Goal: Task Accomplishment & Management: Manage account settings

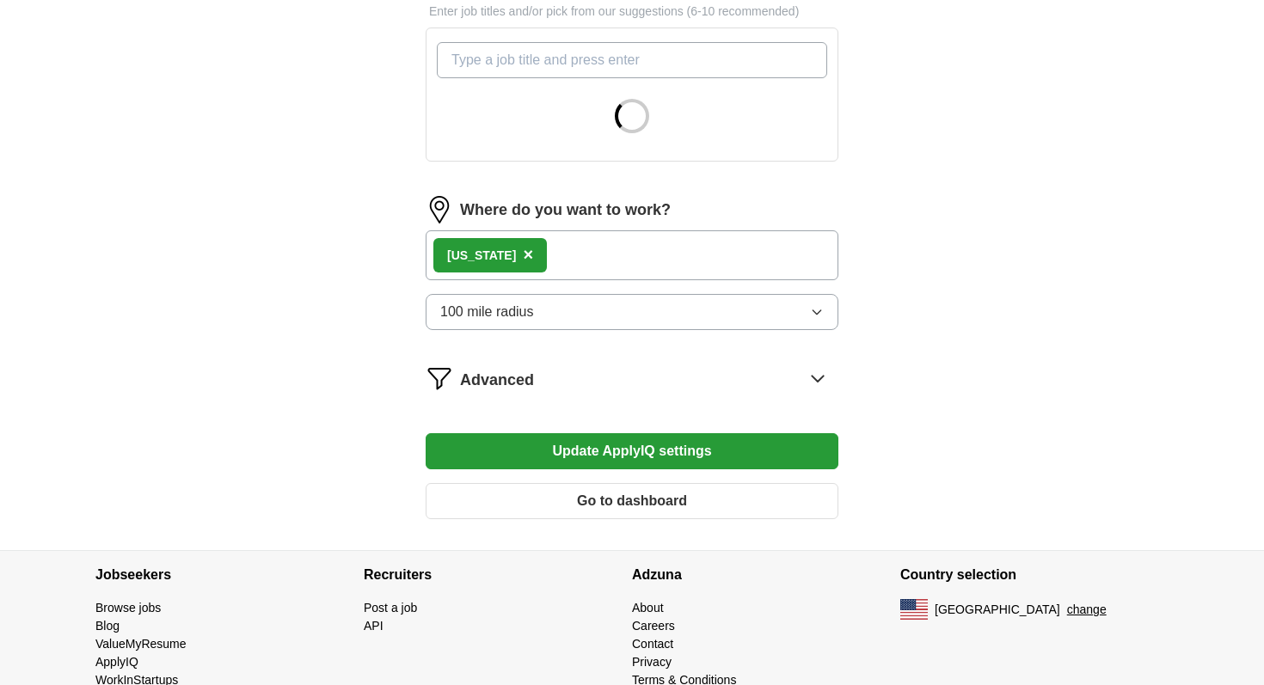
scroll to position [665, 0]
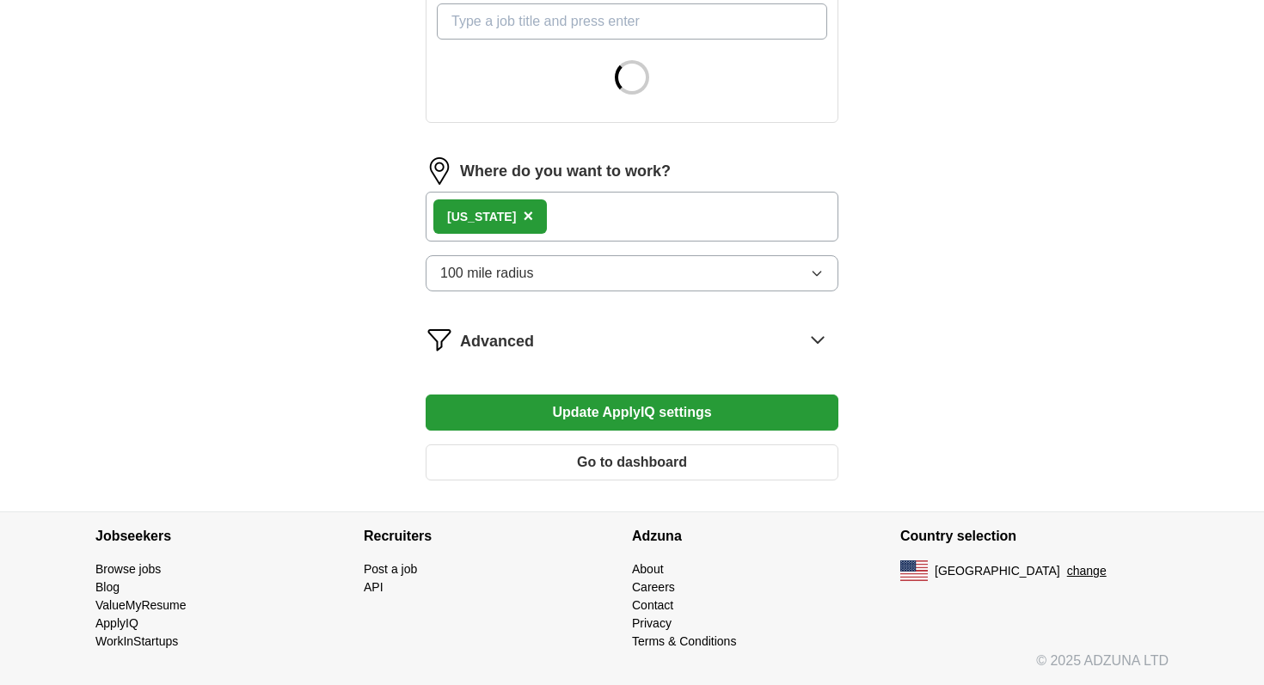
click at [802, 338] on div "Advanced" at bounding box center [649, 340] width 378 height 28
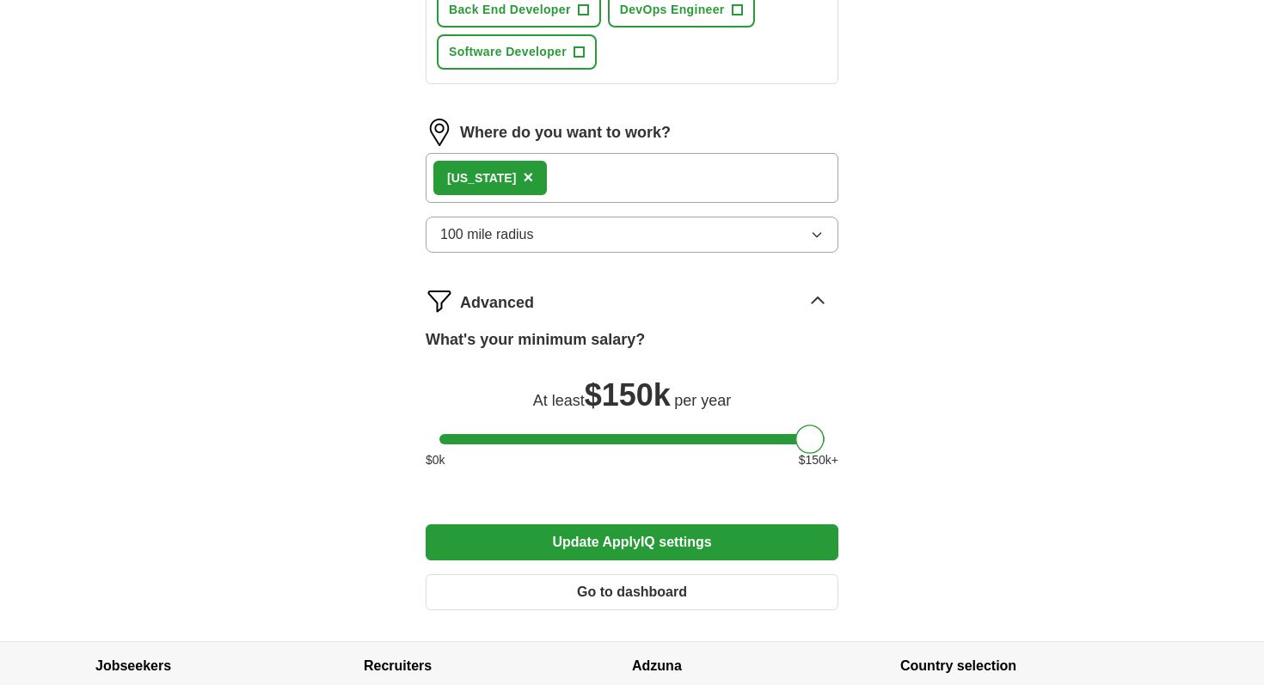
scroll to position [1144, 0]
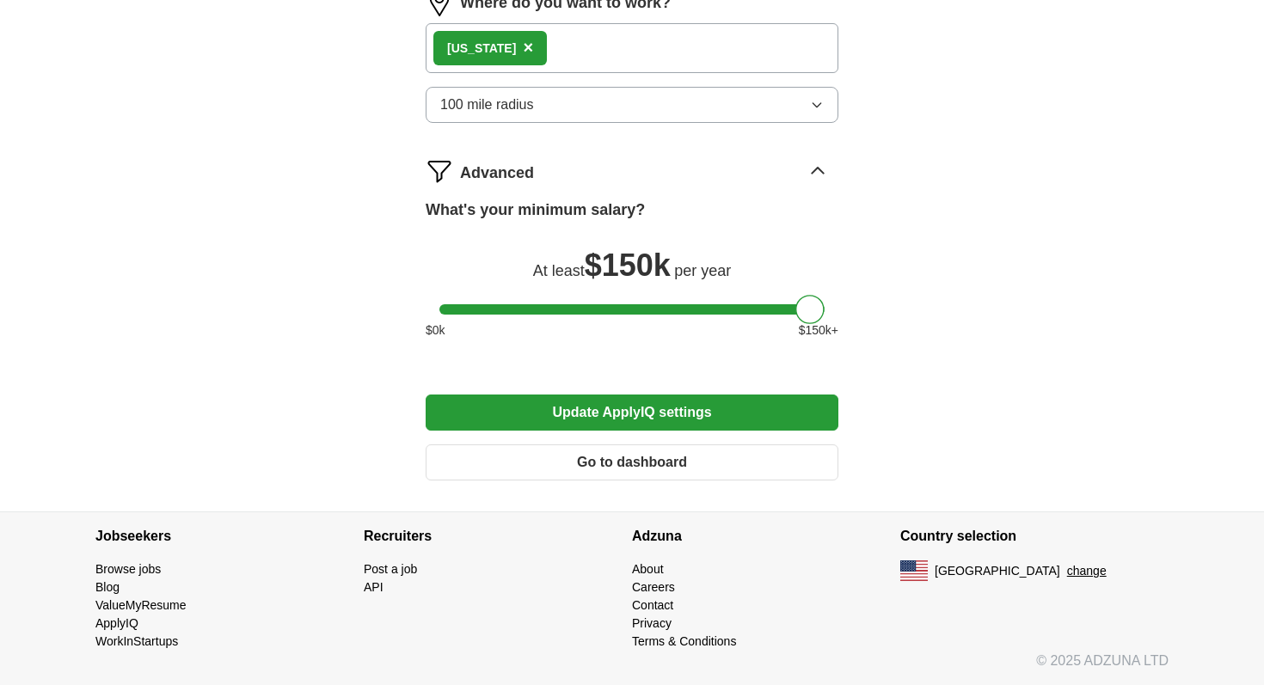
click at [761, 411] on button "Update ApplyIQ settings" at bounding box center [632, 413] width 413 height 36
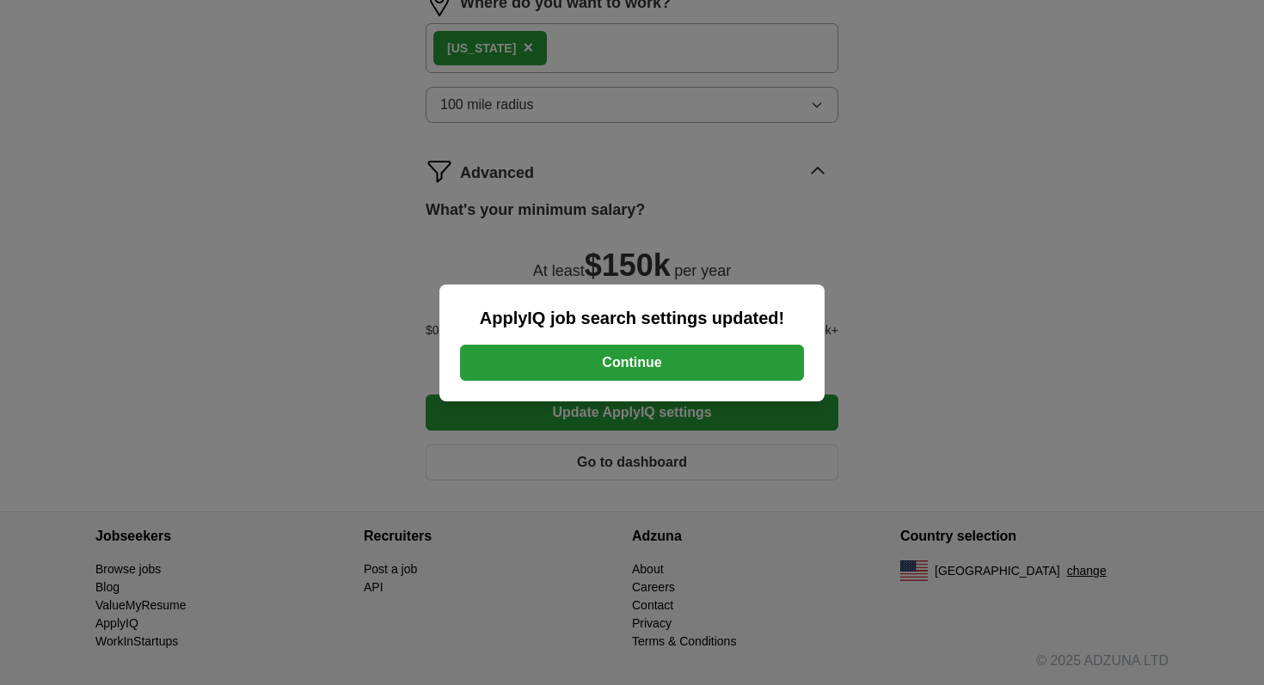
click at [743, 364] on button "Continue" at bounding box center [632, 363] width 344 height 36
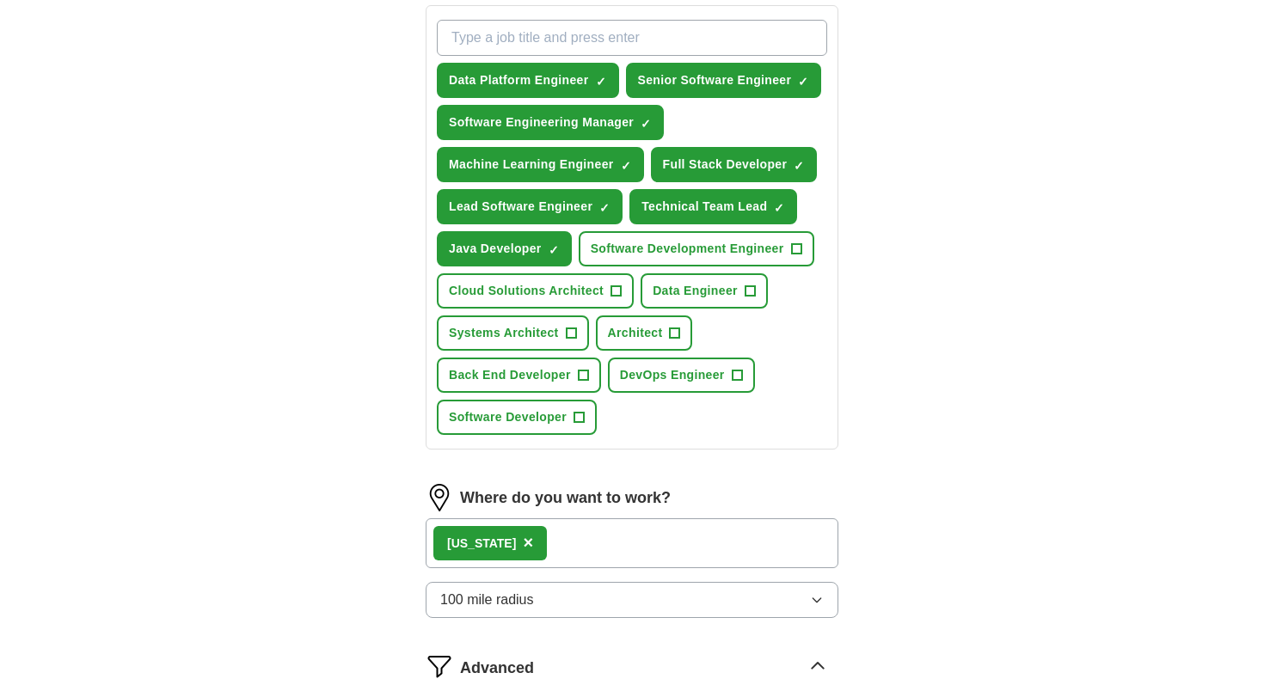
scroll to position [504, 0]
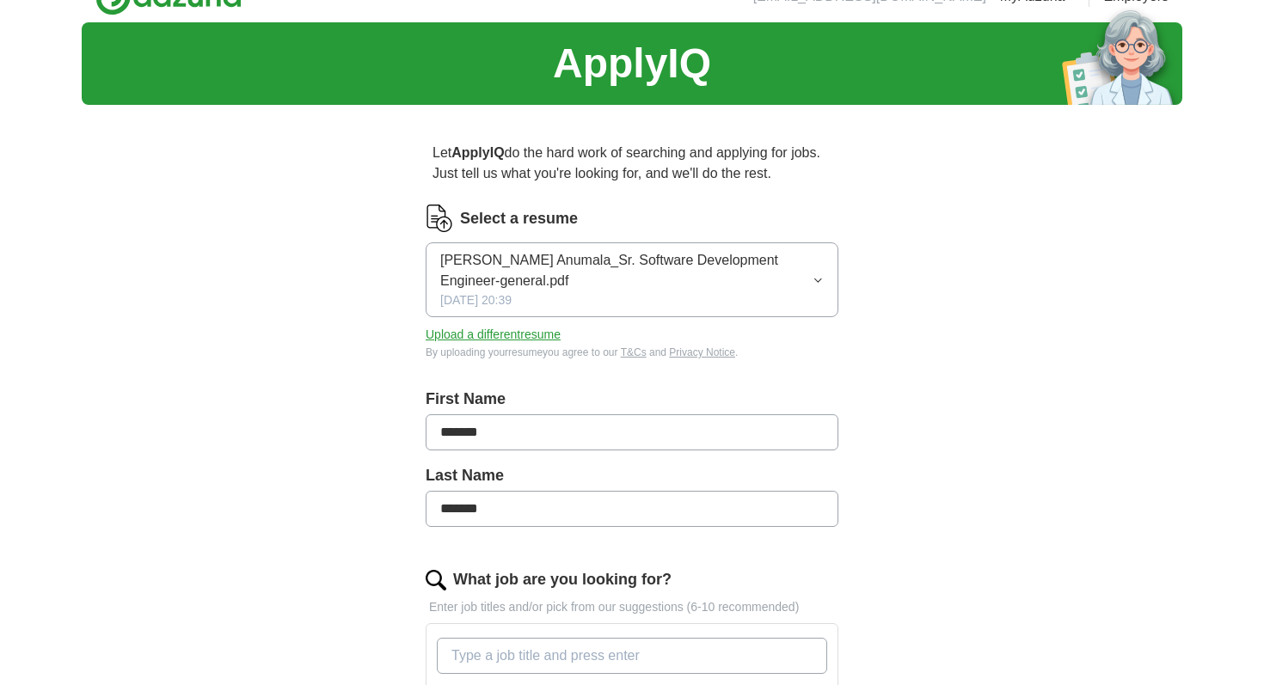
scroll to position [34, 0]
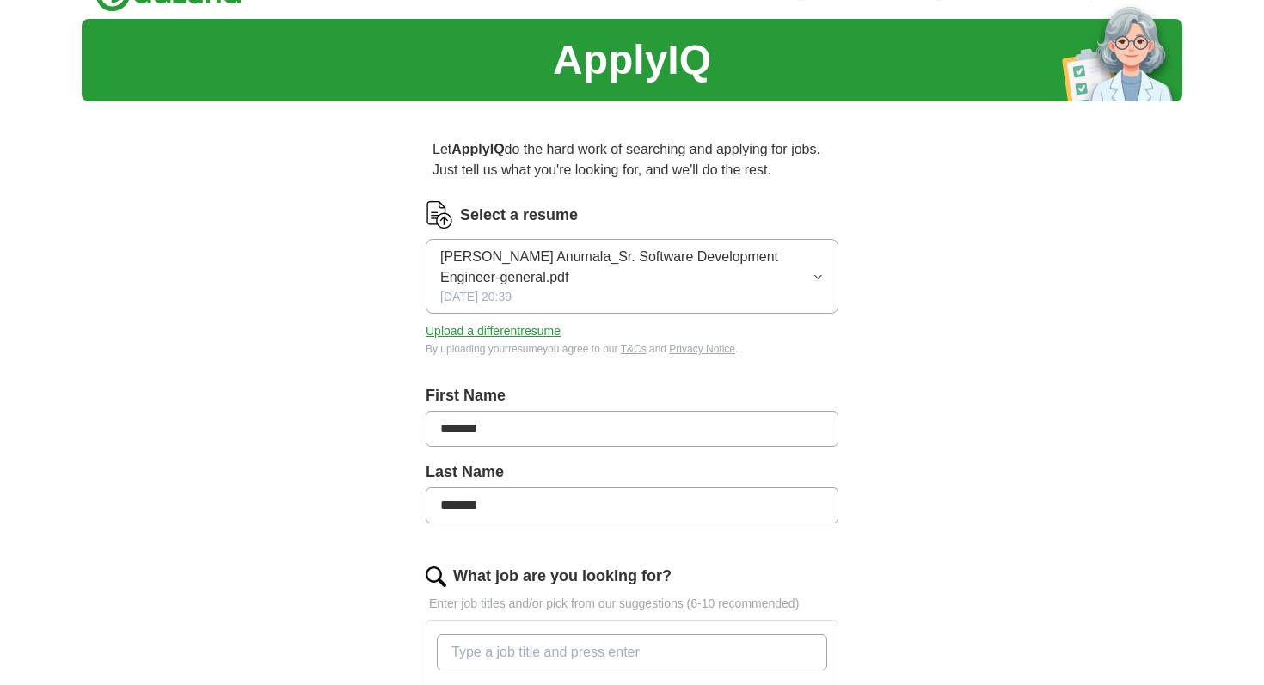
click at [807, 268] on span "[PERSON_NAME] Anumala_Sr. Software Development Engineer-general.pdf" at bounding box center [626, 267] width 372 height 41
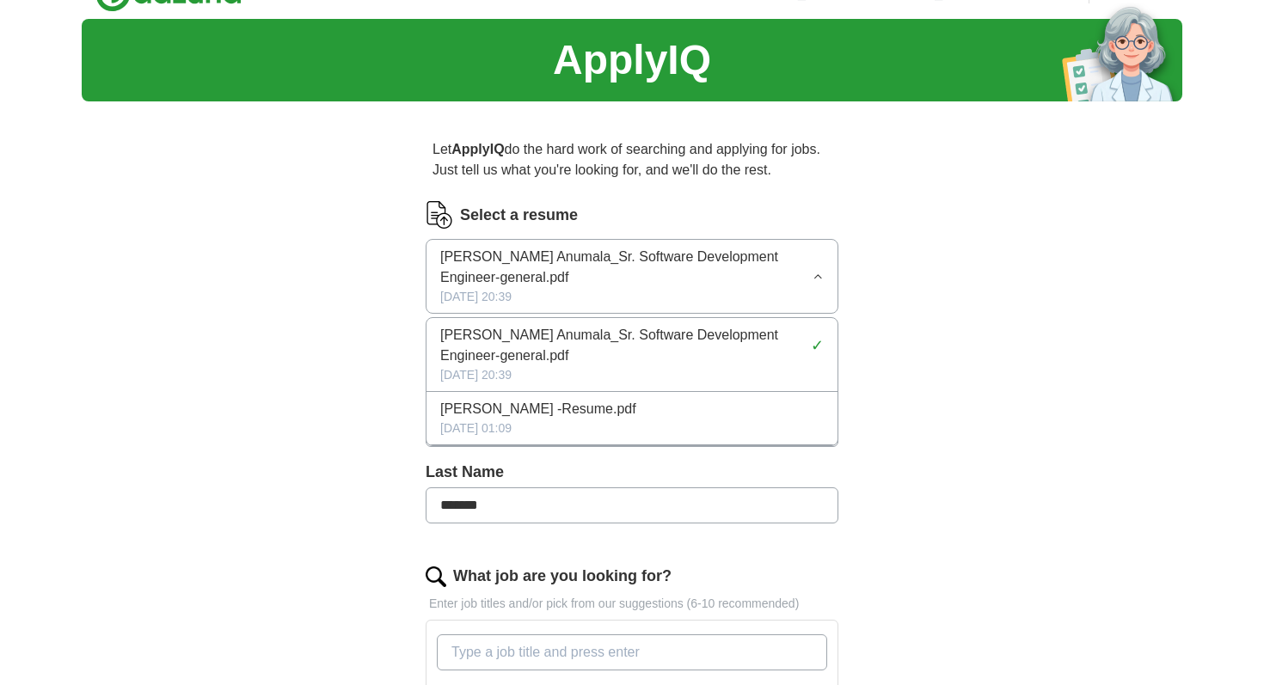
click at [807, 268] on span "[PERSON_NAME] Anumala_Sr. Software Development Engineer-general.pdf" at bounding box center [626, 267] width 372 height 41
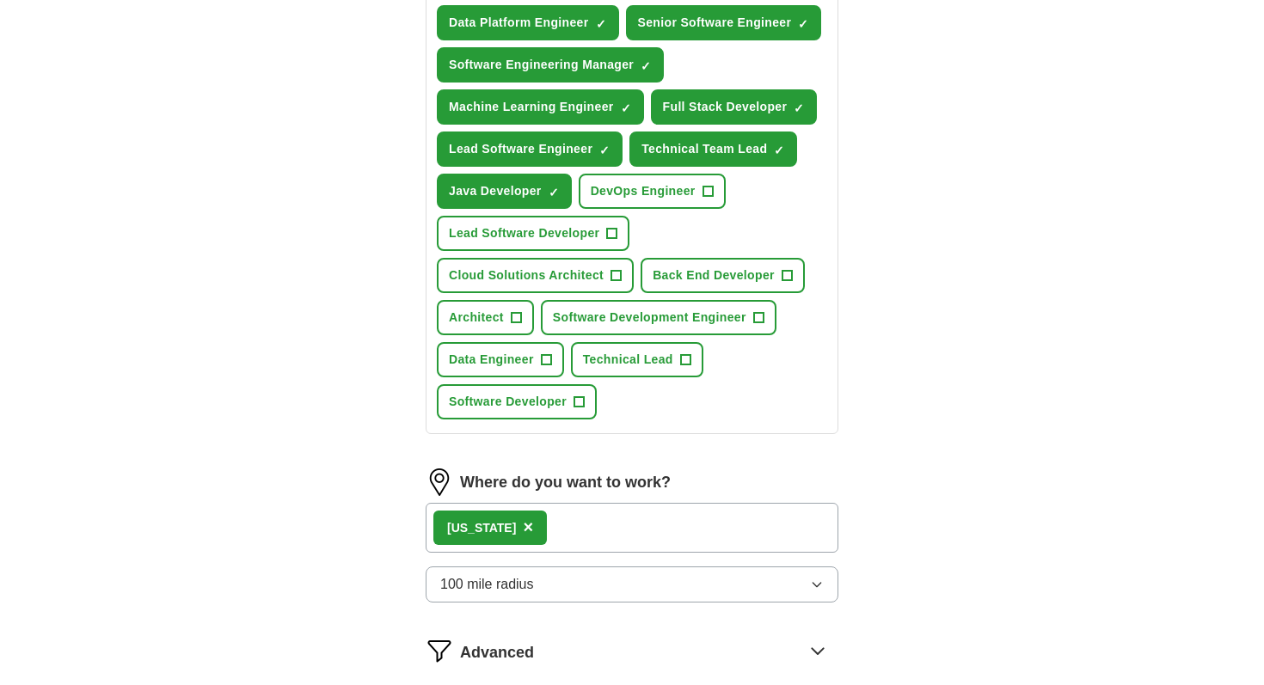
scroll to position [715, 0]
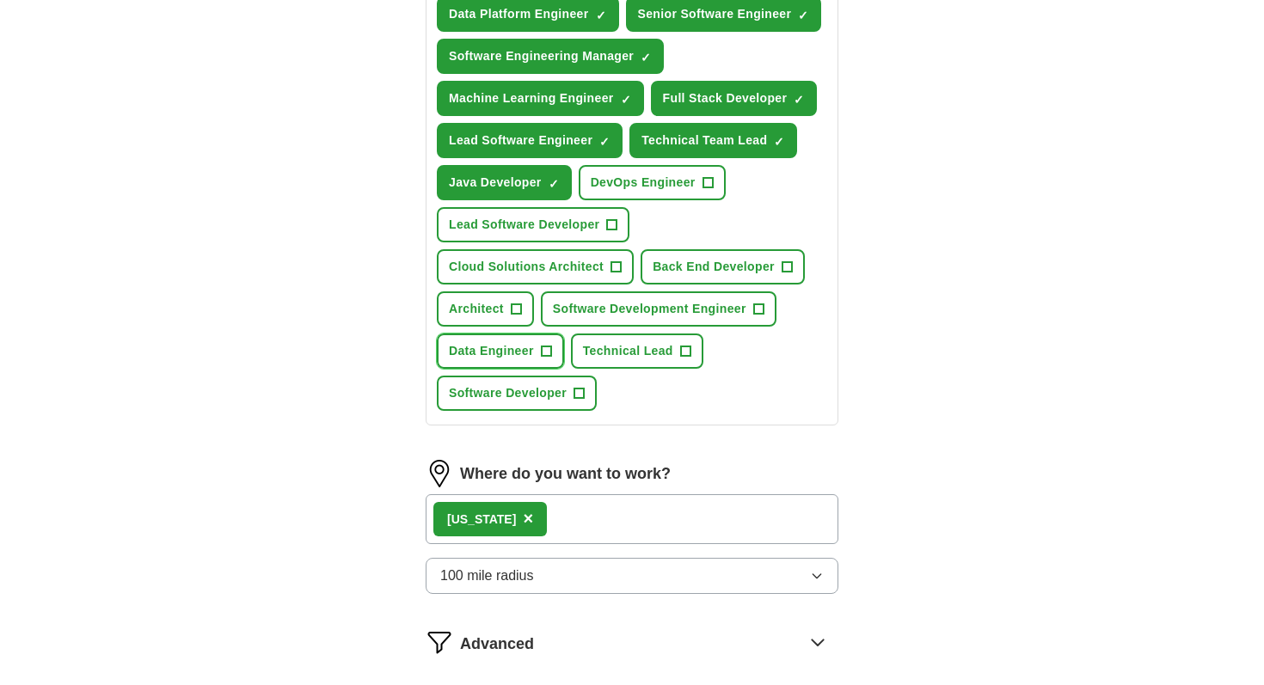
click at [537, 347] on button "Data Engineer +" at bounding box center [500, 351] width 127 height 35
click at [575, 401] on span "+" at bounding box center [580, 394] width 10 height 14
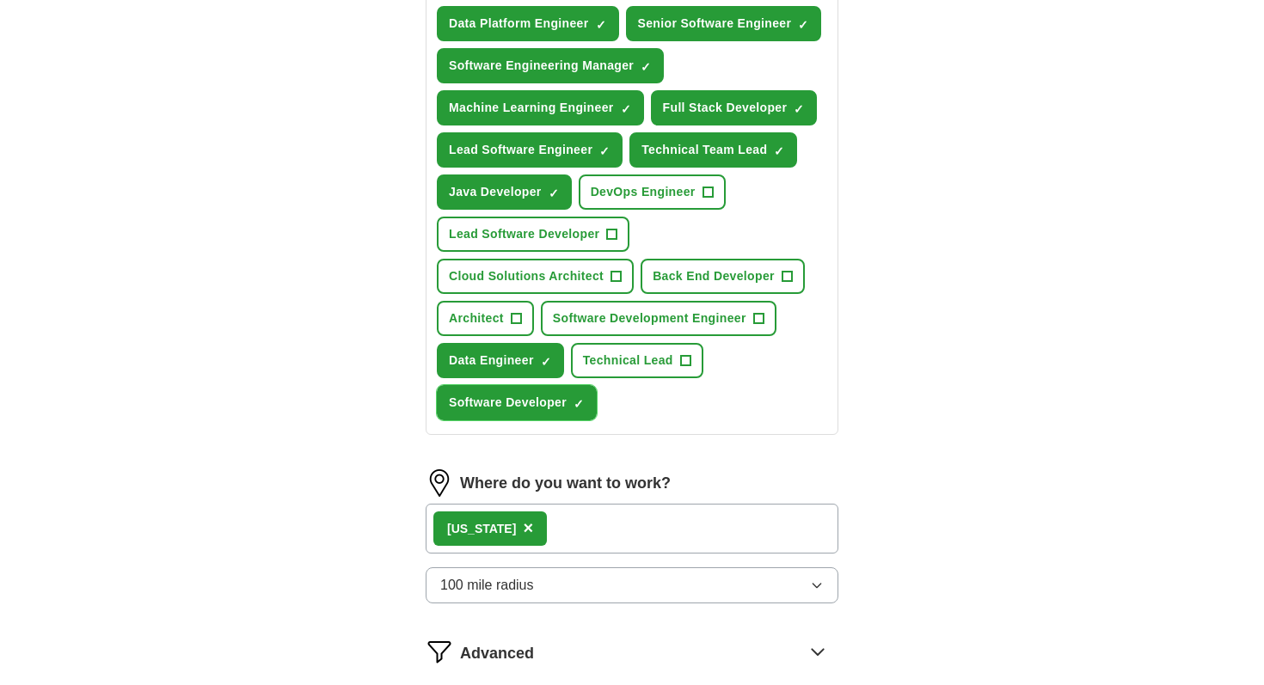
scroll to position [704, 0]
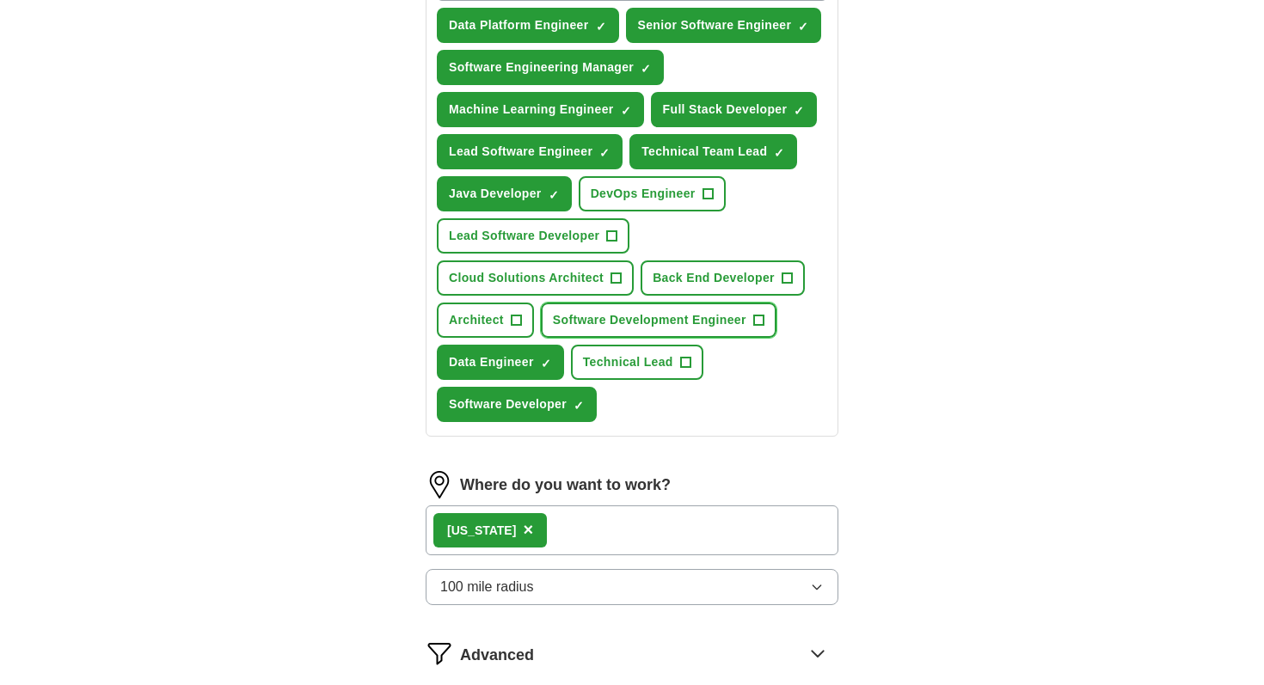
click at [693, 323] on span "Software Development Engineer" at bounding box center [650, 320] width 194 height 18
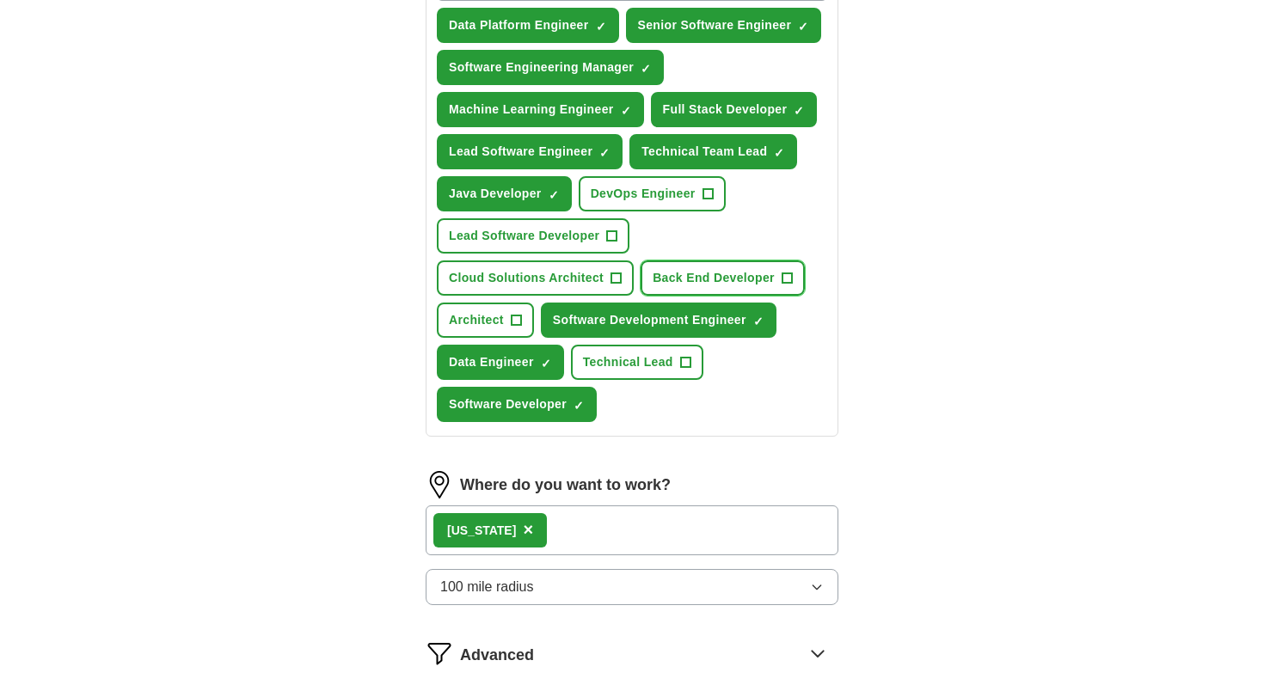
click at [722, 276] on span "Back End Developer" at bounding box center [714, 278] width 122 height 18
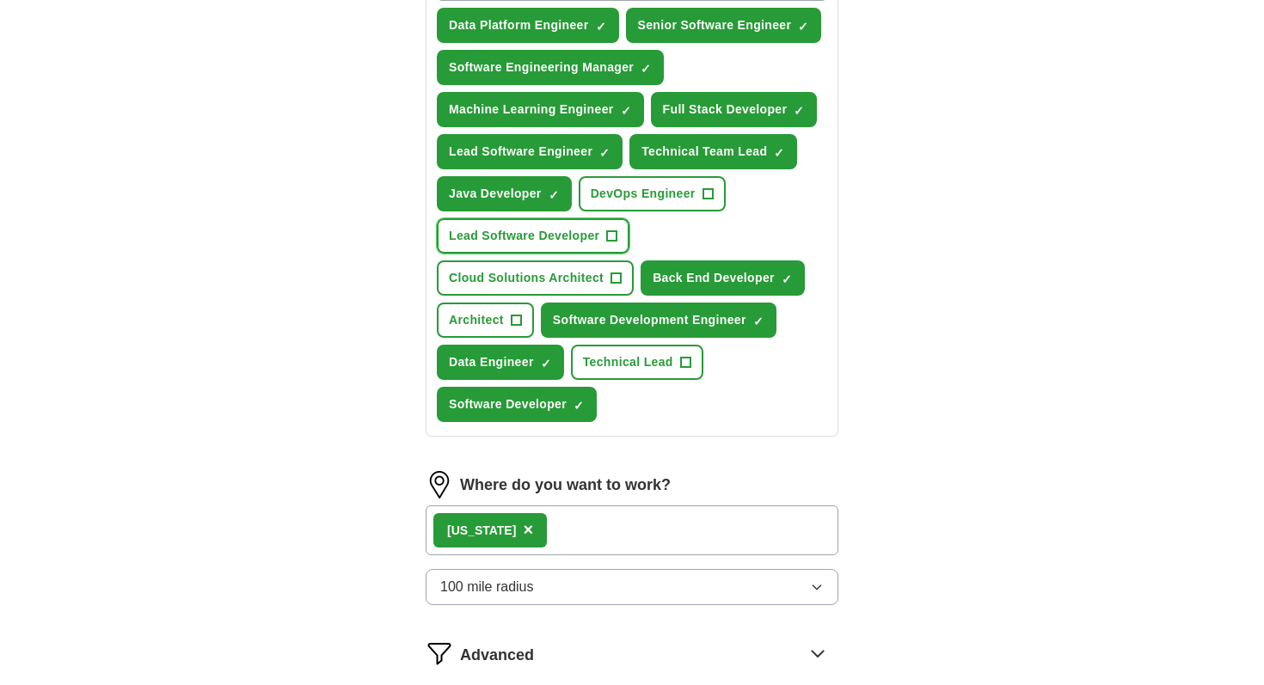
click at [593, 224] on button "Lead Software Developer +" at bounding box center [533, 235] width 193 height 35
click at [601, 363] on span "Technical Lead" at bounding box center [628, 362] width 90 height 18
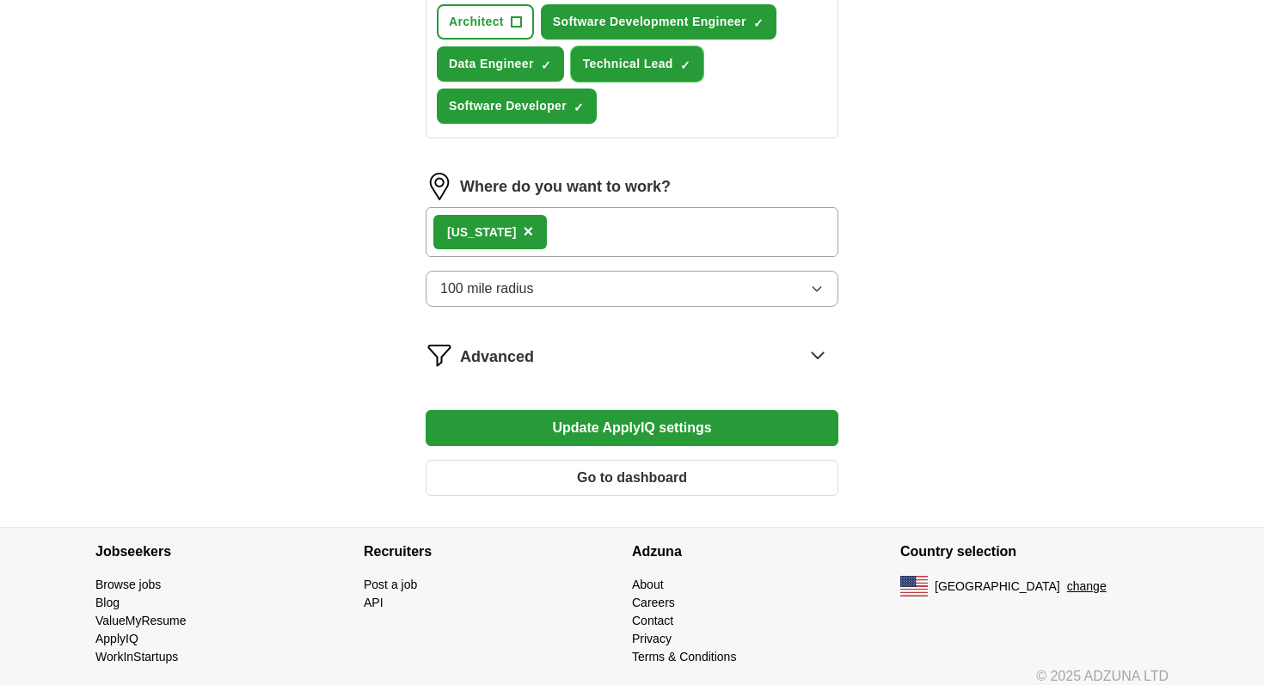
scroll to position [1017, 0]
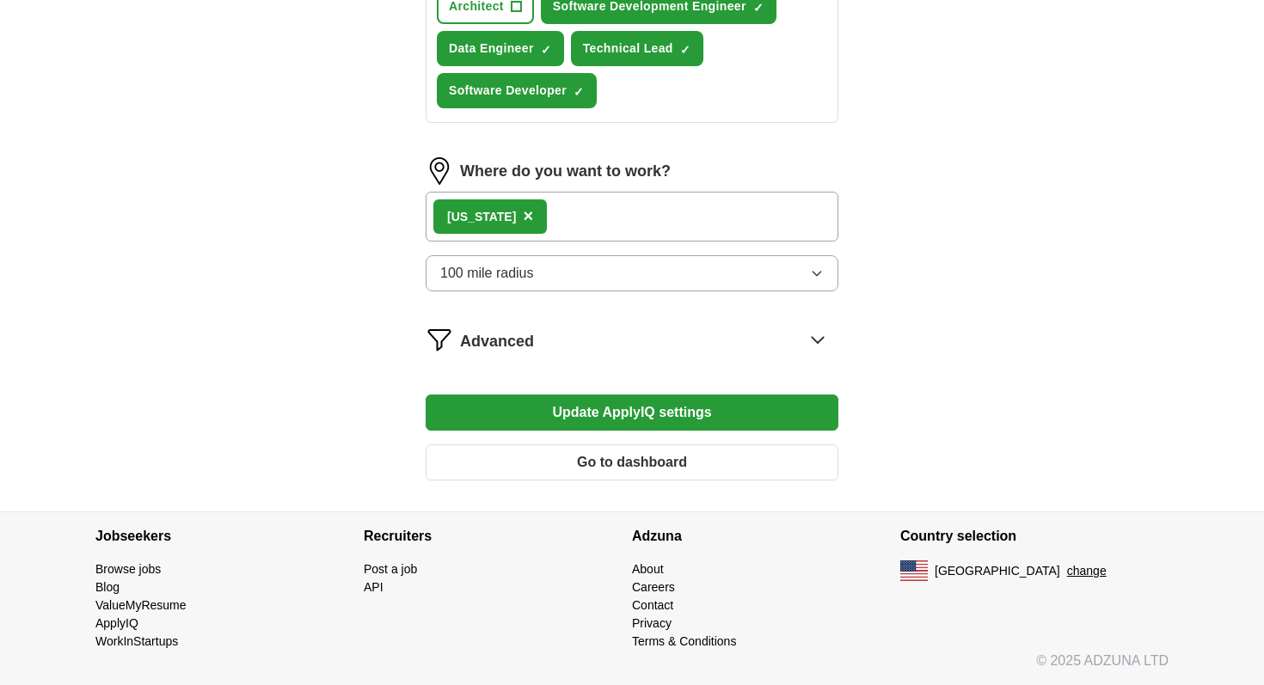
click at [651, 343] on div "Advanced" at bounding box center [649, 340] width 378 height 28
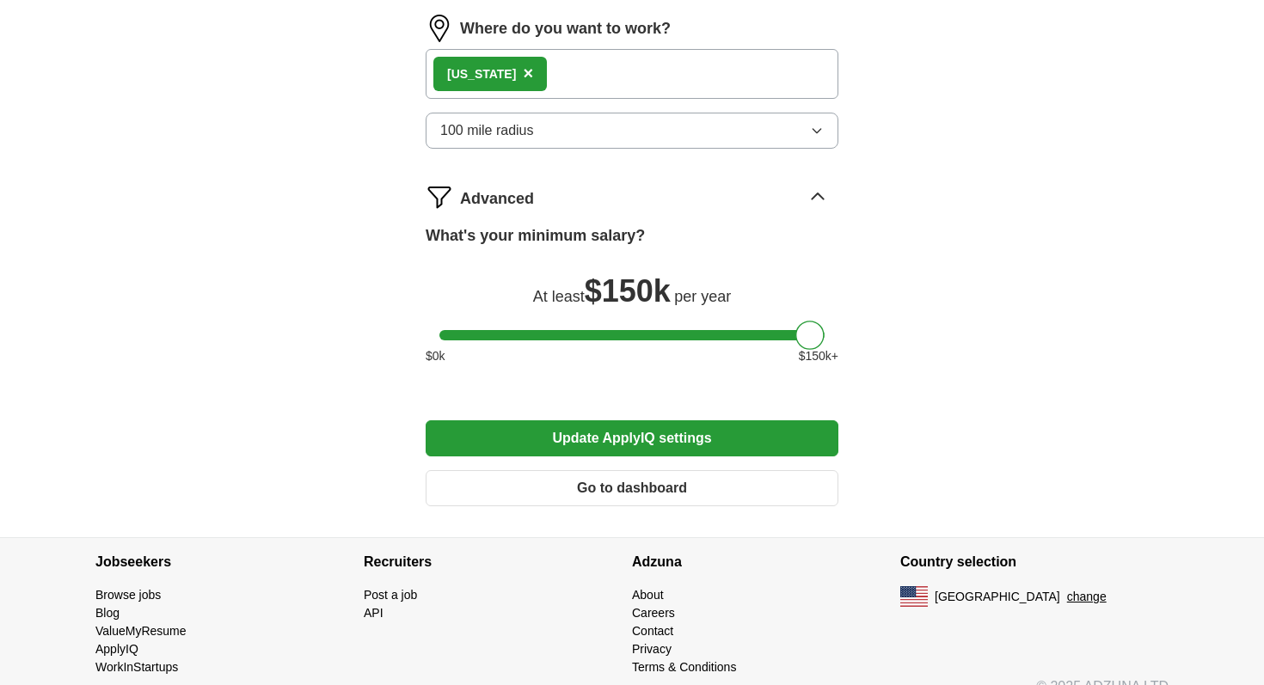
scroll to position [1186, 0]
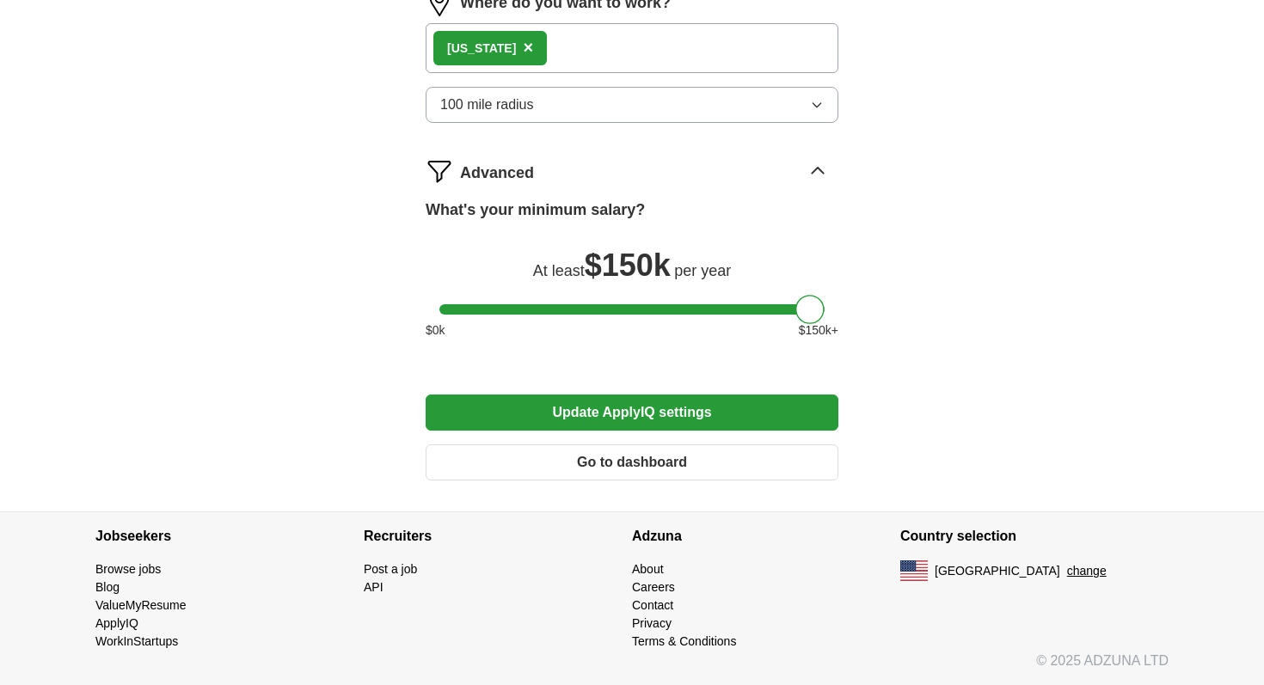
click at [654, 410] on button "Update ApplyIQ settings" at bounding box center [632, 413] width 413 height 36
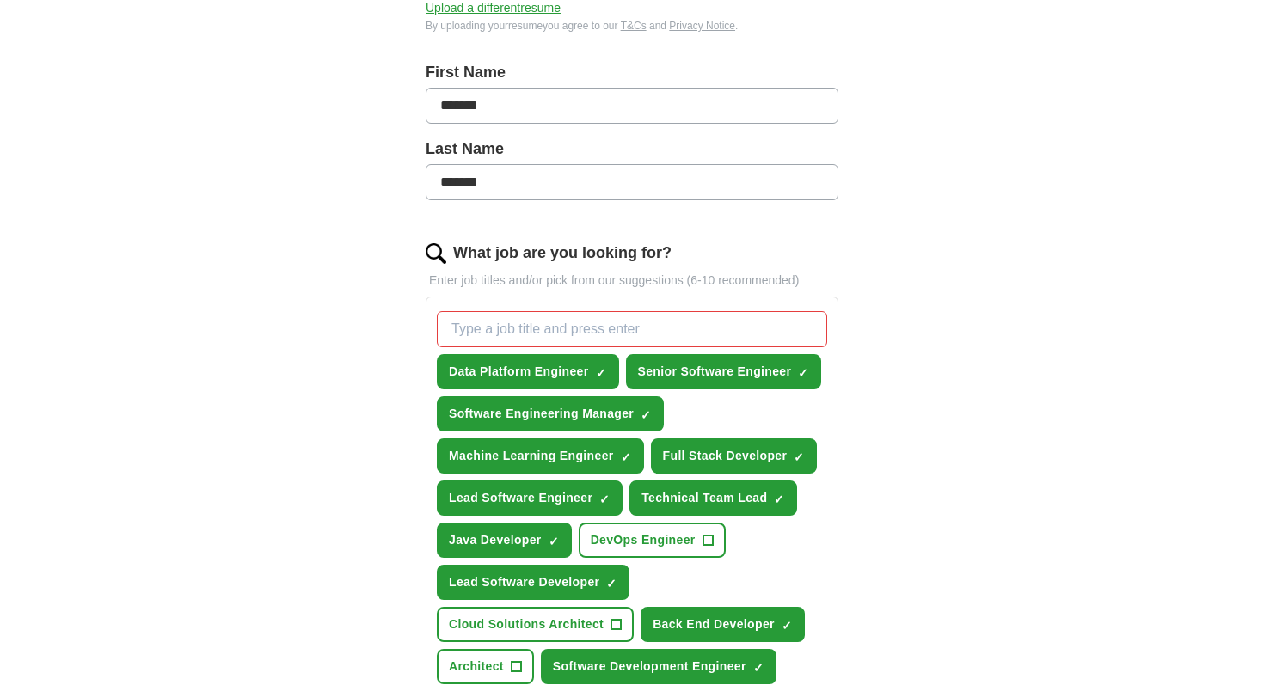
scroll to position [366, 0]
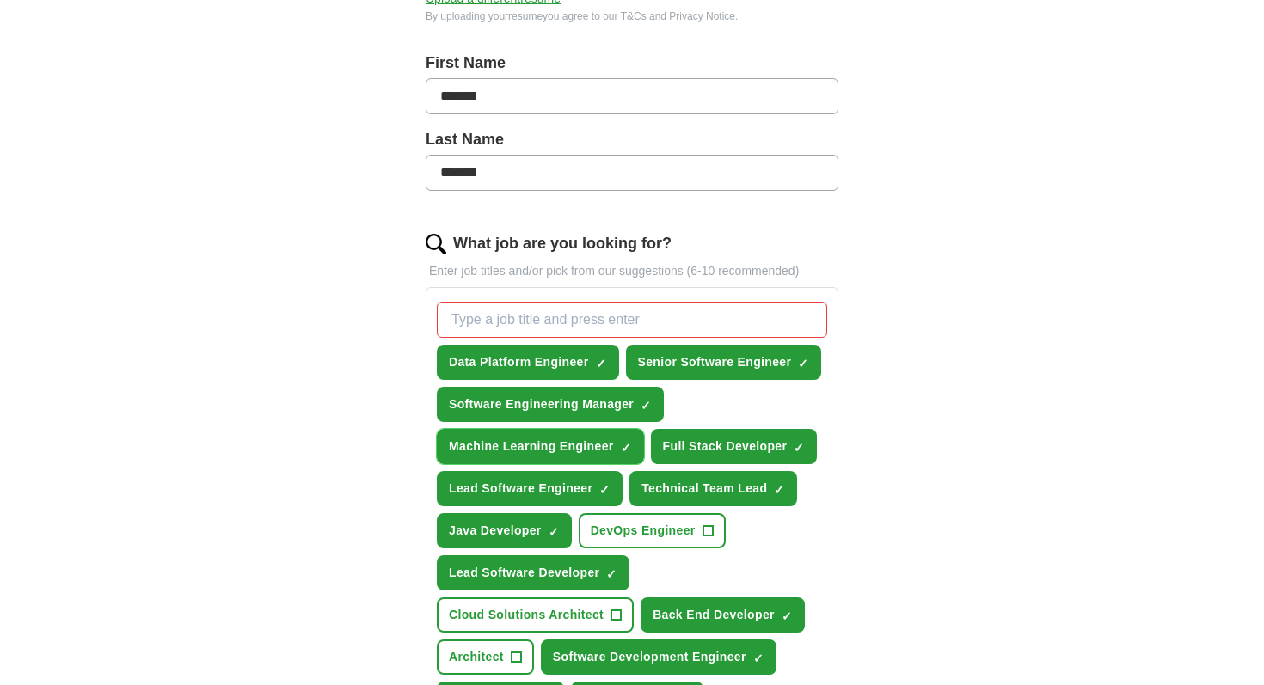
click at [592, 452] on span "Machine Learning Engineer" at bounding box center [531, 447] width 165 height 18
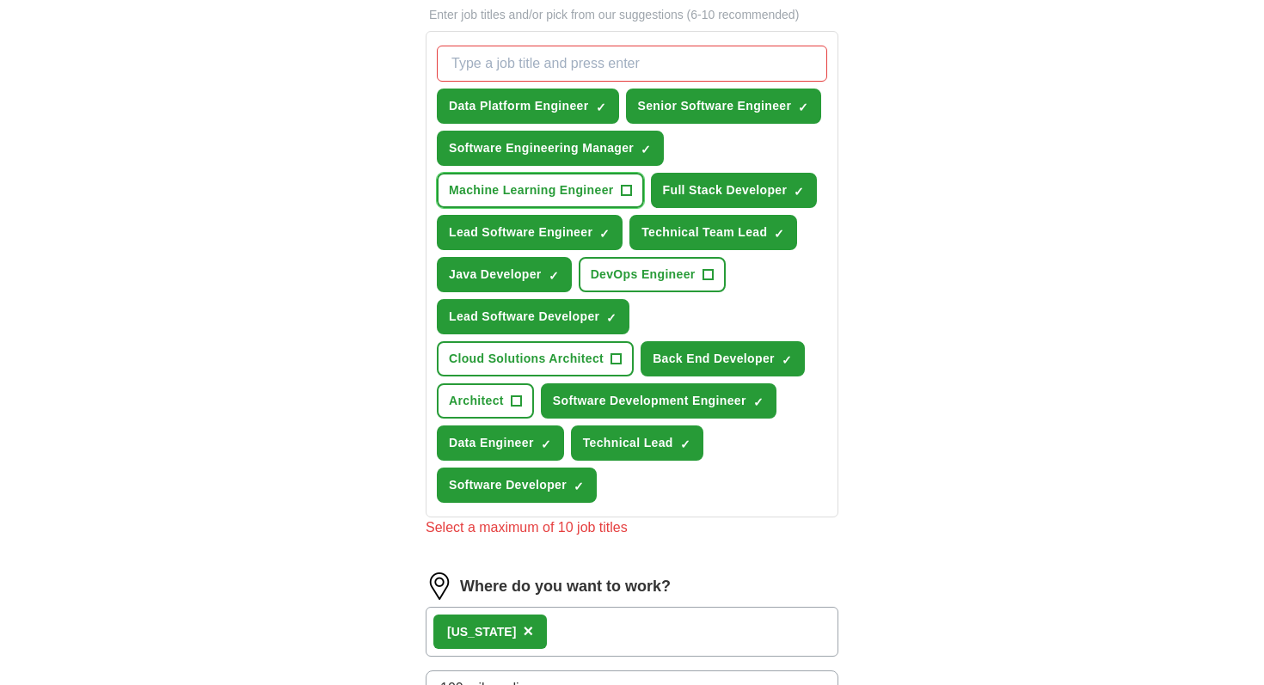
scroll to position [640, 0]
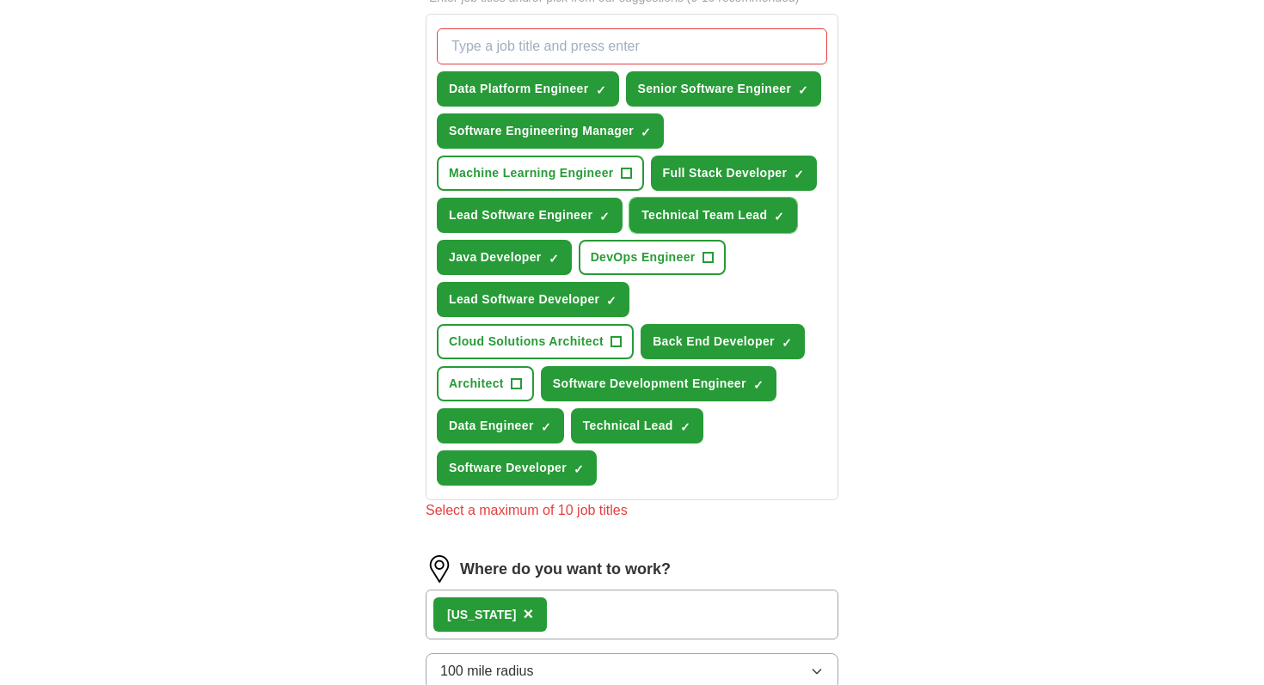
click at [683, 207] on span "Technical Team Lead" at bounding box center [705, 215] width 126 height 18
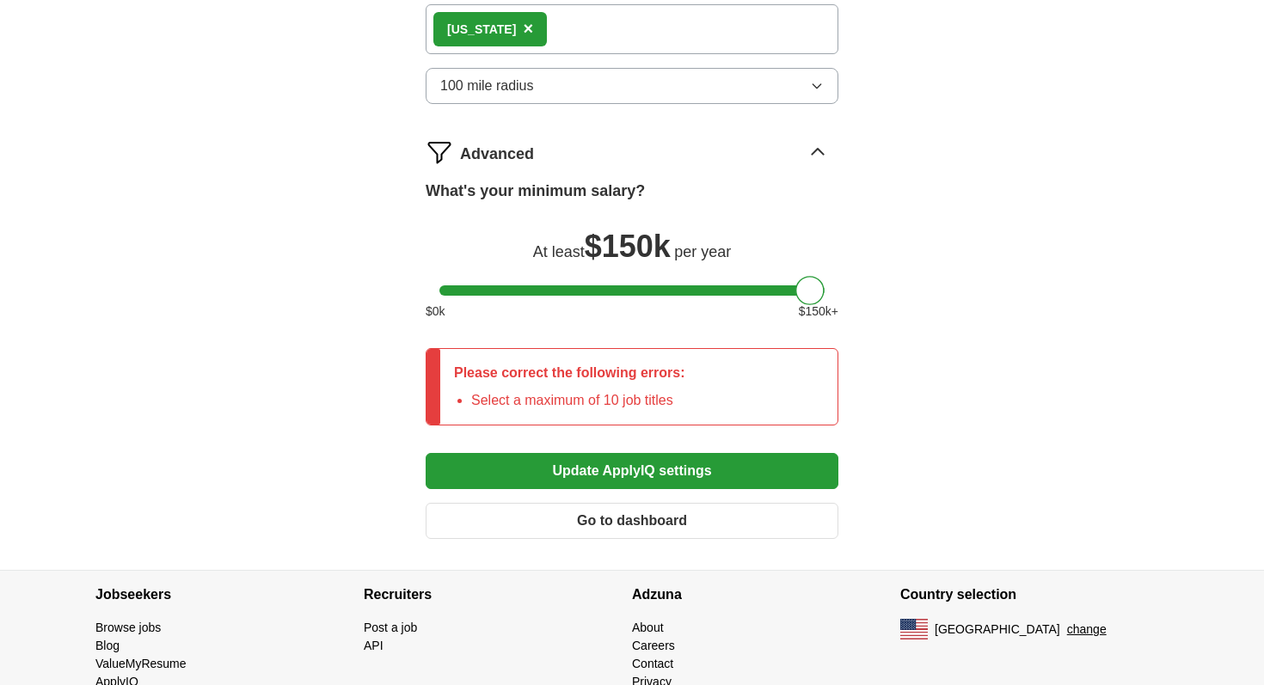
scroll to position [1284, 0]
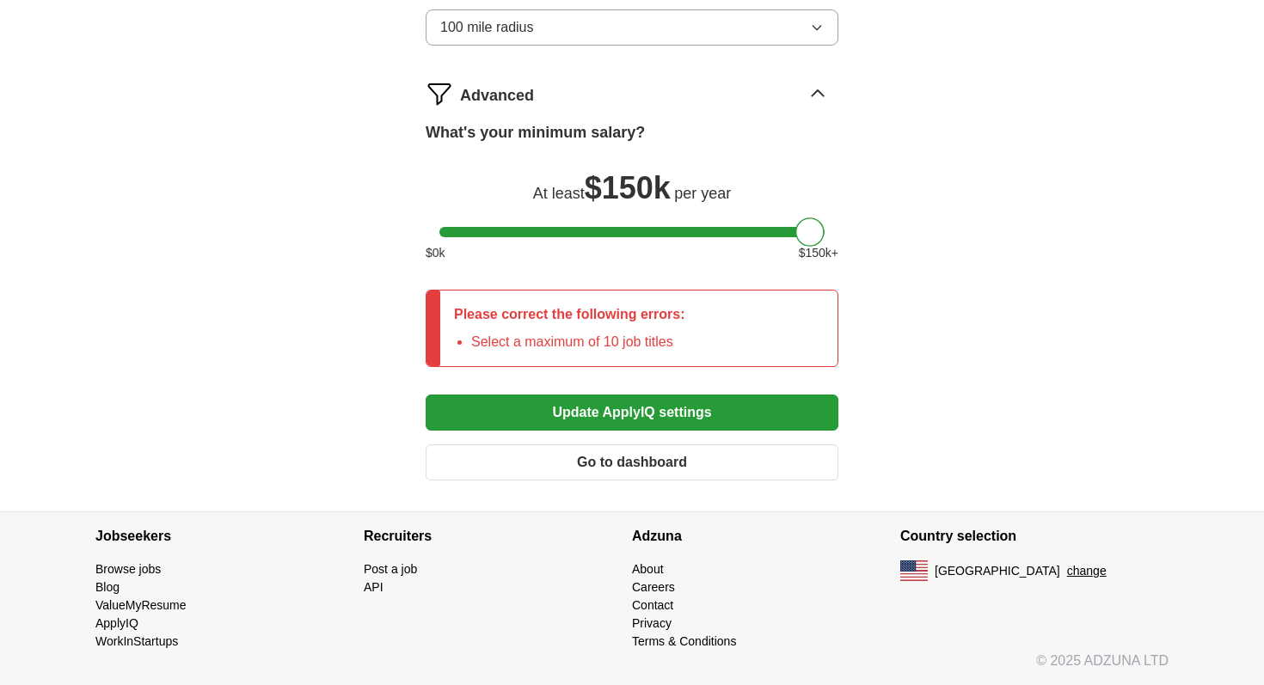
click at [673, 403] on button "Update ApplyIQ settings" at bounding box center [632, 413] width 413 height 36
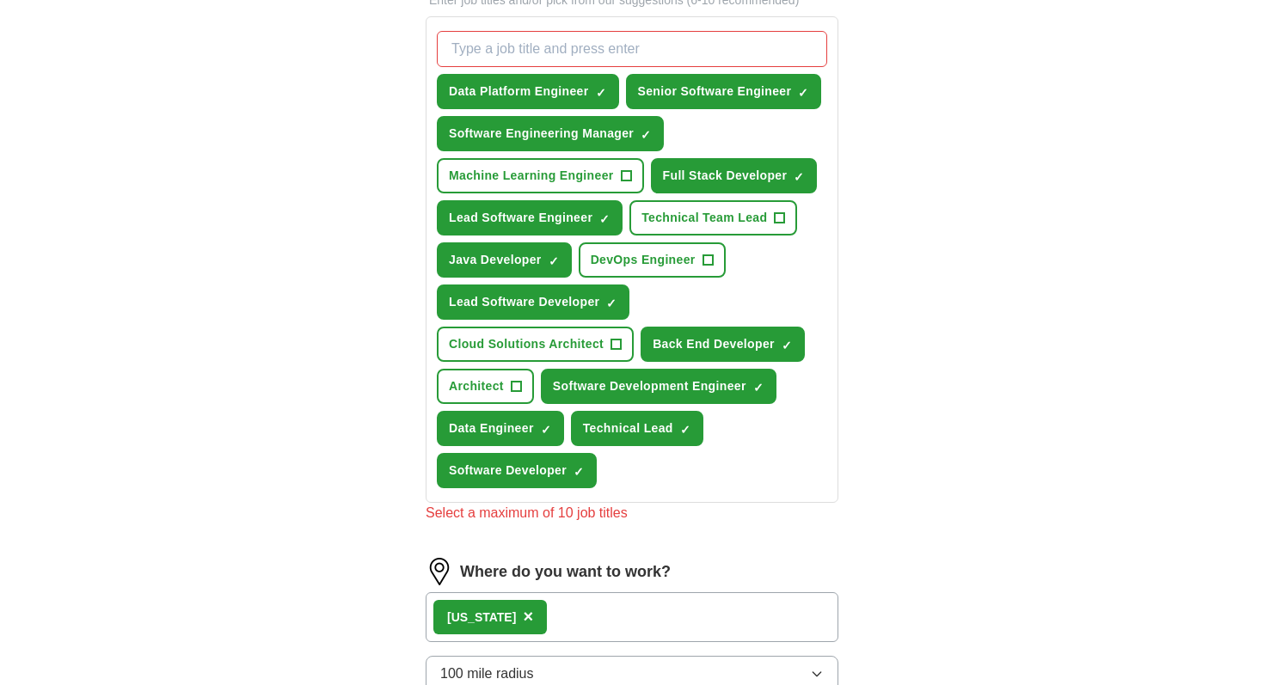
scroll to position [635, 0]
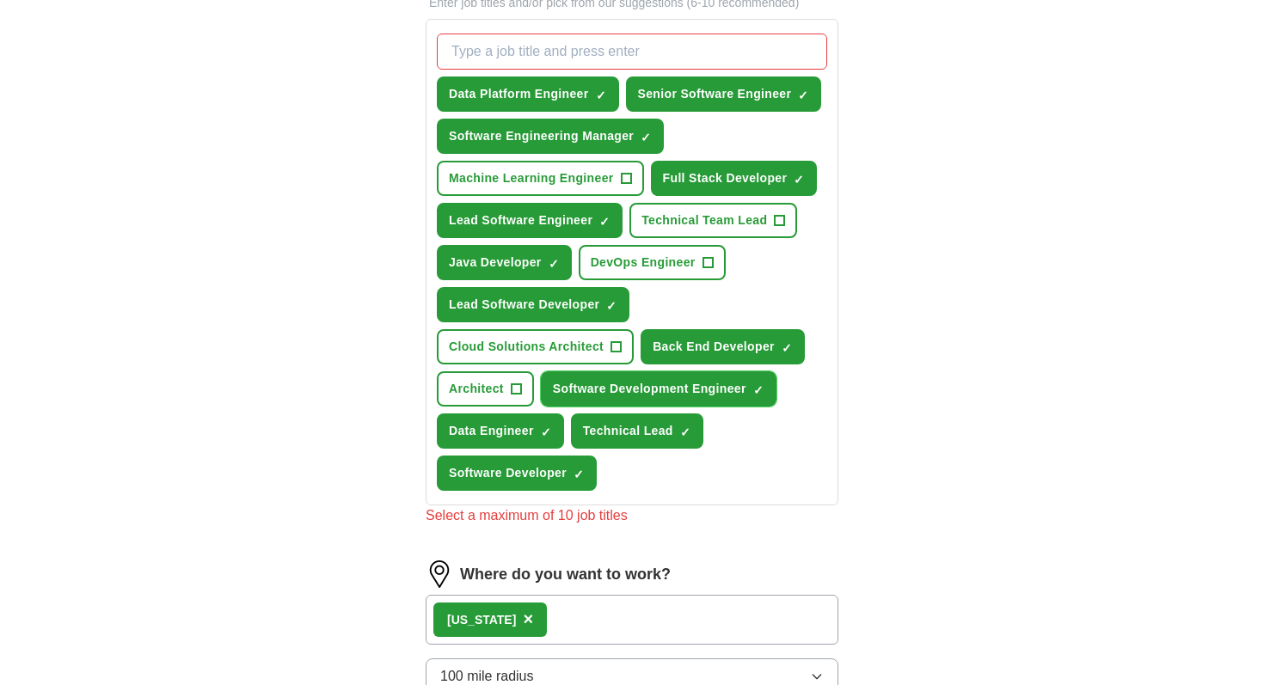
click at [655, 399] on button "Software Development Engineer ✓ ×" at bounding box center [659, 389] width 236 height 35
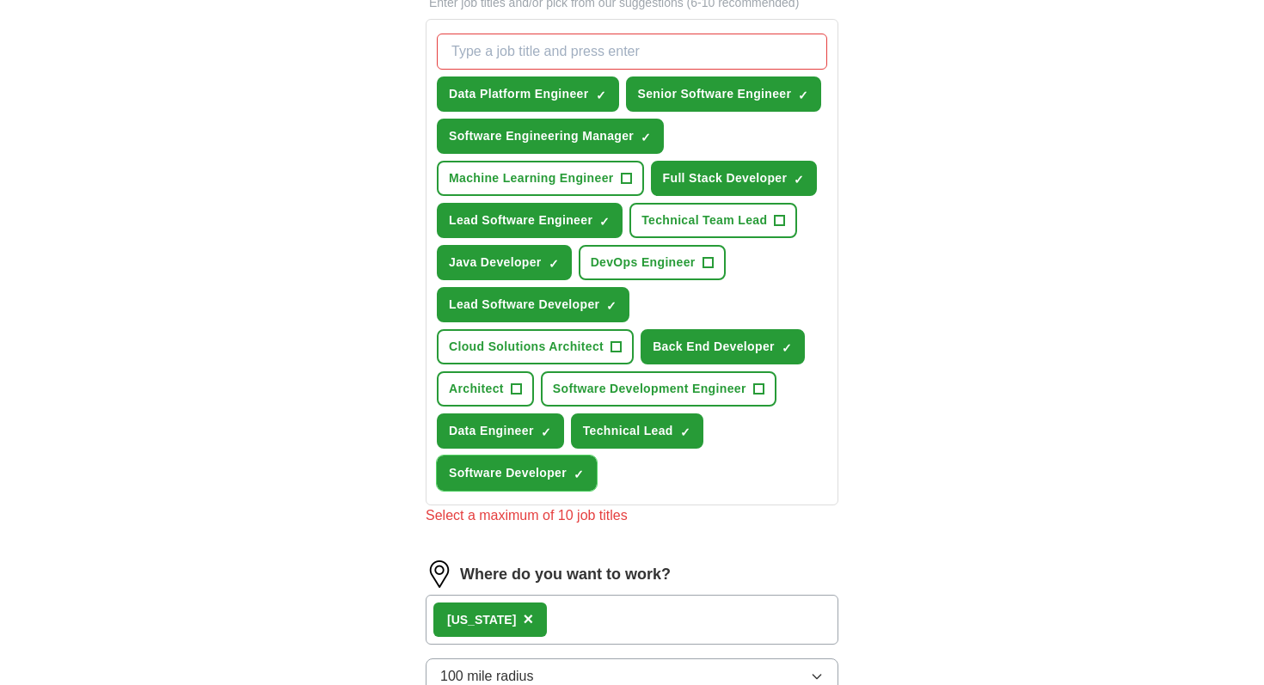
click at [561, 481] on span "Software Developer" at bounding box center [508, 473] width 118 height 18
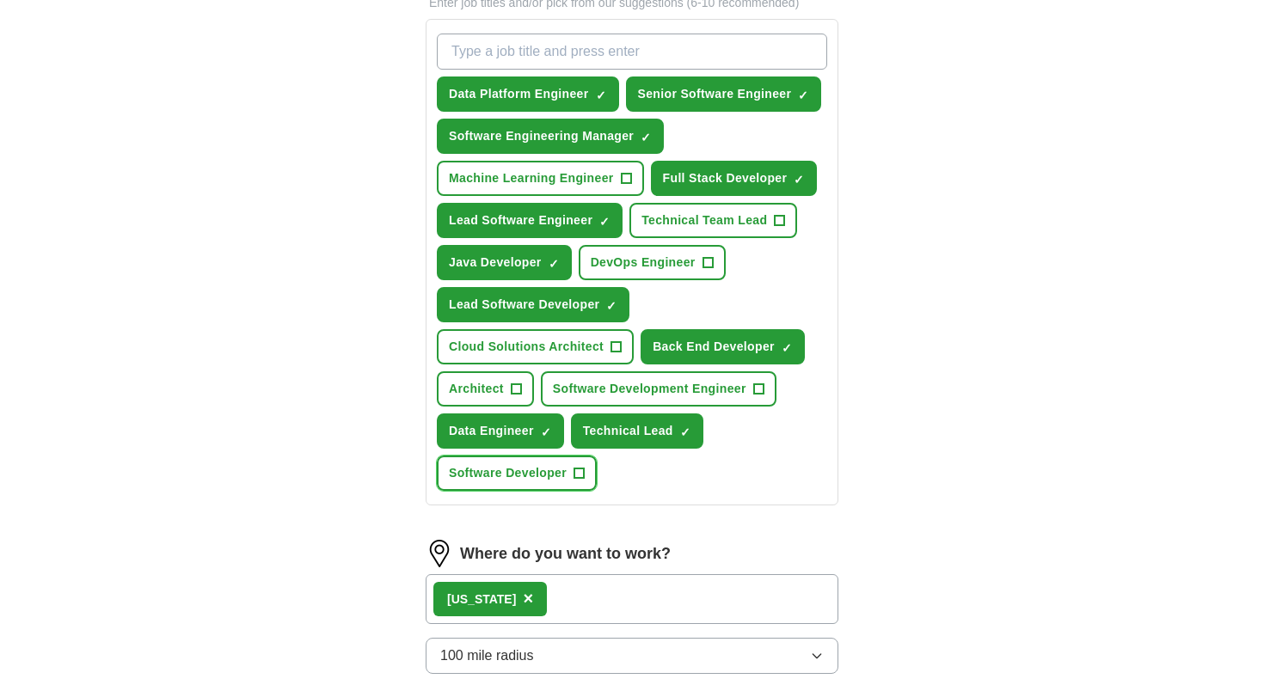
scroll to position [1186, 0]
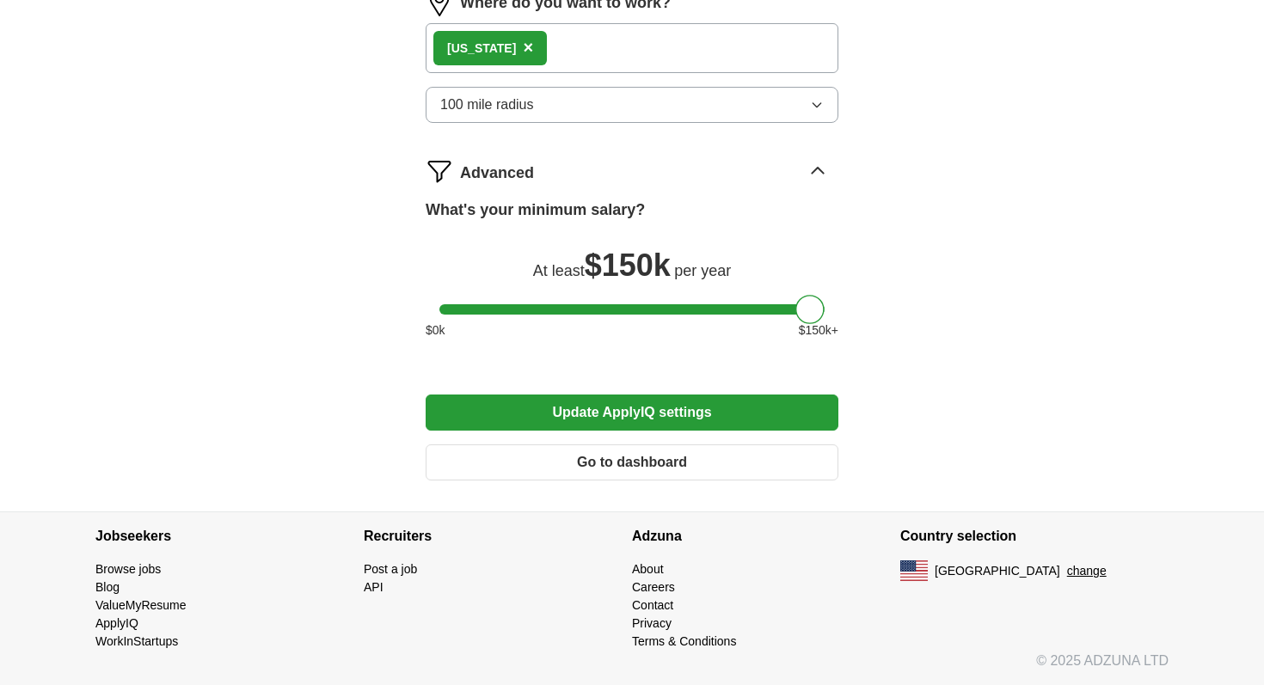
click at [674, 412] on button "Update ApplyIQ settings" at bounding box center [632, 413] width 413 height 36
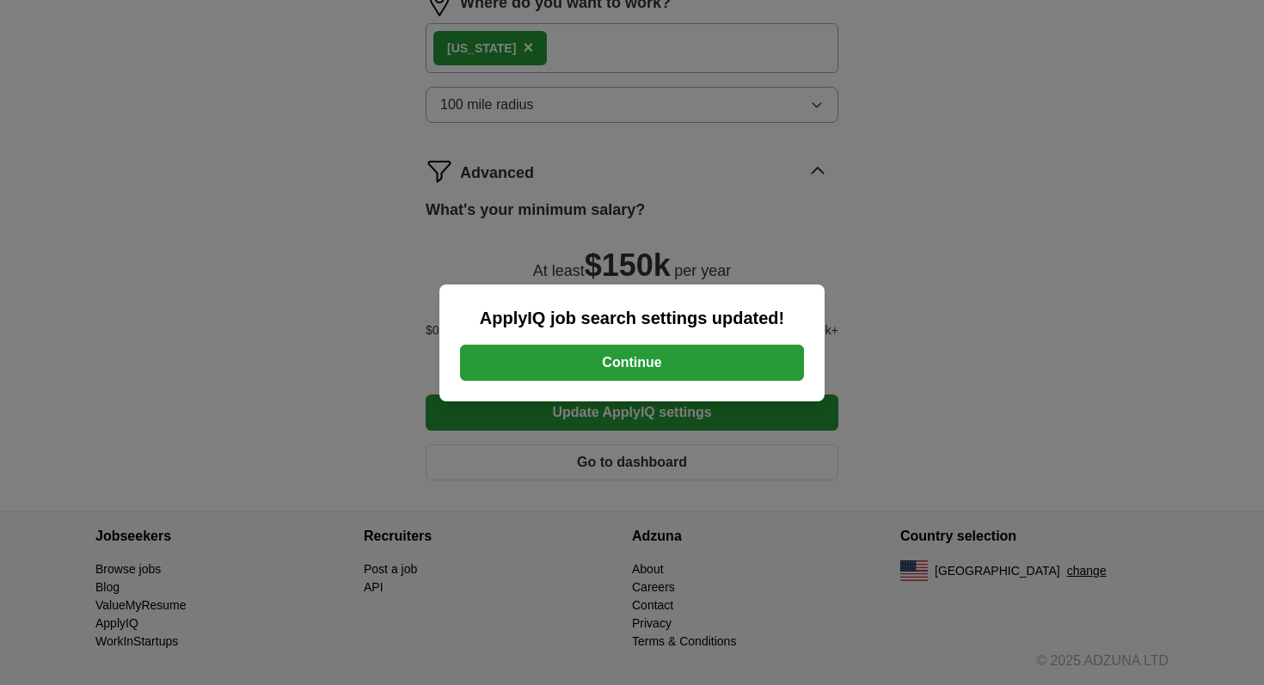
click at [678, 356] on button "Continue" at bounding box center [632, 363] width 344 height 36
